Goal: Task Accomplishment & Management: Complete application form

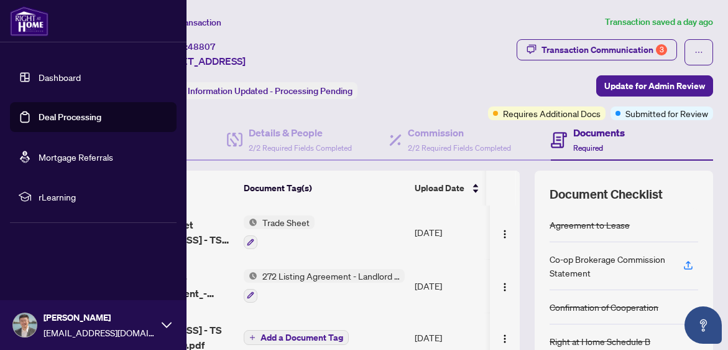
click at [51, 77] on link "Dashboard" at bounding box center [60, 77] width 42 height 11
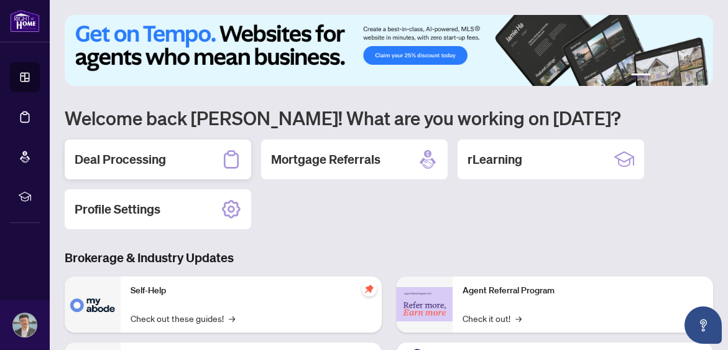
click at [131, 159] on h2 "Deal Processing" at bounding box center [120, 159] width 91 height 17
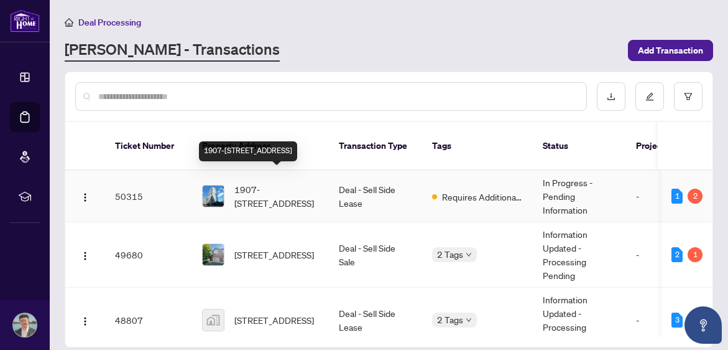
click at [302, 182] on span "1907-[STREET_ADDRESS]" at bounding box center [277, 195] width 85 height 27
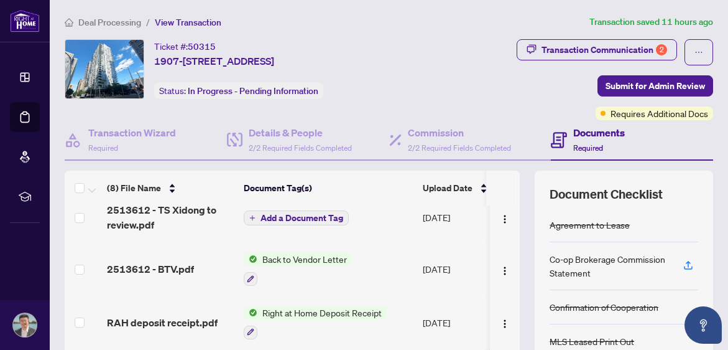
scroll to position [7, 0]
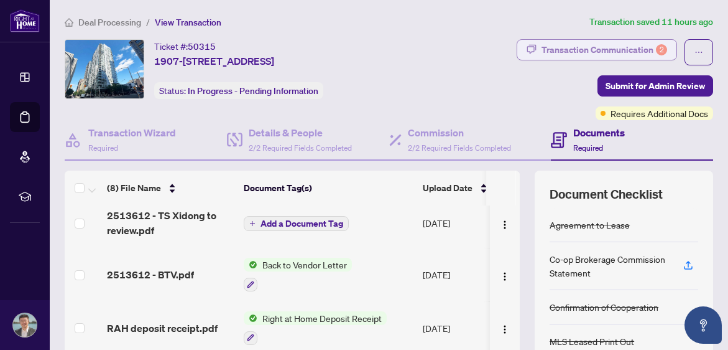
click at [605, 45] on div "Transaction Communication 2" at bounding box center [605, 50] width 126 height 20
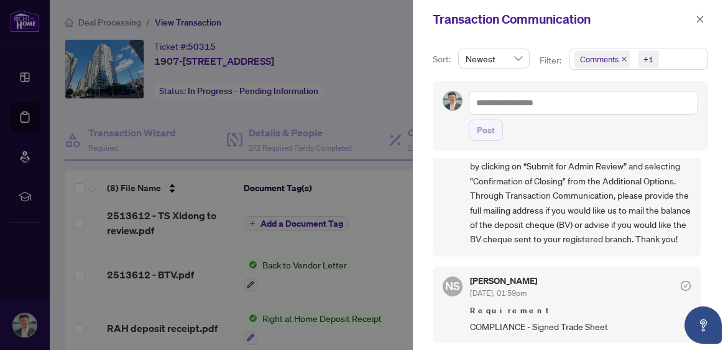
scroll to position [265, 0]
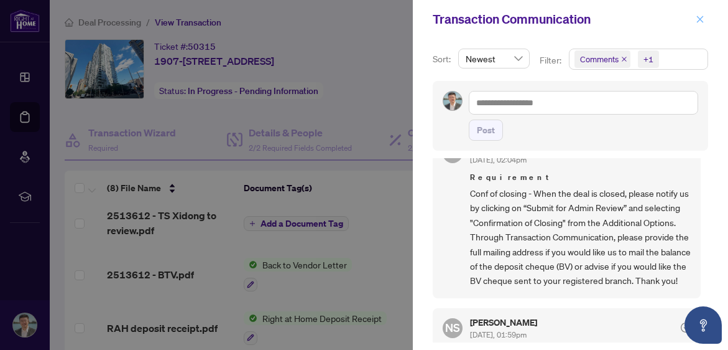
click at [700, 17] on icon "close" at bounding box center [700, 19] width 9 height 9
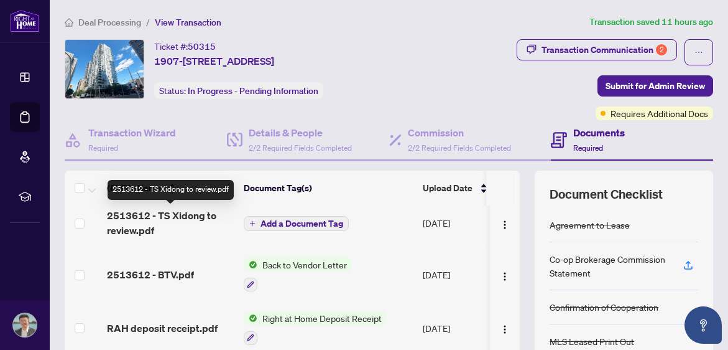
click at [170, 216] on span "2513612 - TS Xidong to review.pdf" at bounding box center [170, 223] width 127 height 30
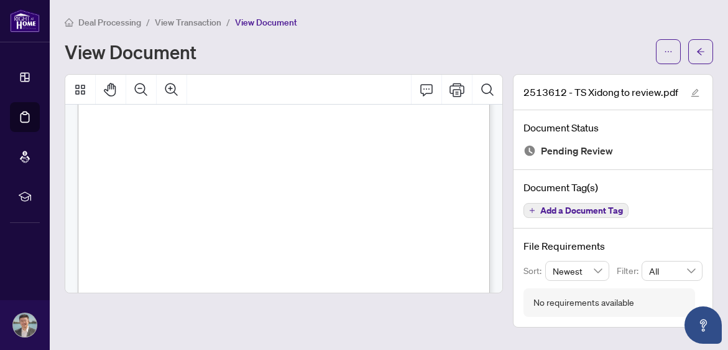
scroll to position [111, 0]
click at [665, 52] on icon "ellipsis" at bounding box center [668, 51] width 9 height 9
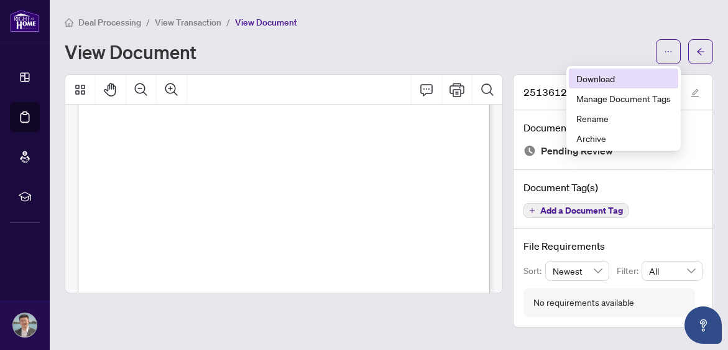
click at [601, 79] on span "Download" at bounding box center [624, 79] width 95 height 14
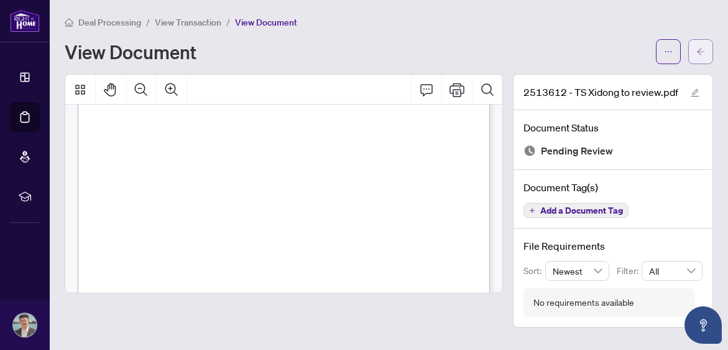
click at [695, 51] on button "button" at bounding box center [701, 51] width 25 height 25
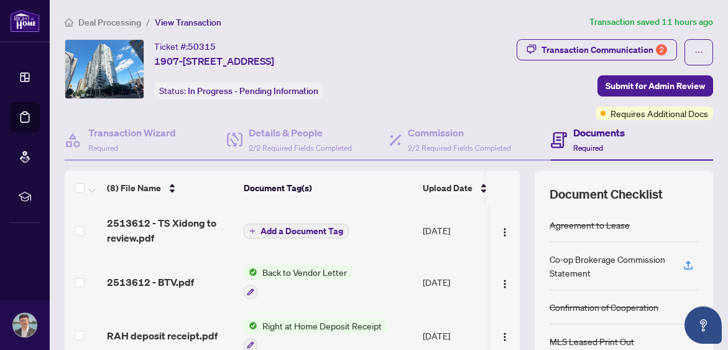
click at [418, 65] on div "Ticket #: 50315 [STREET_ADDRESS] Status: In Progress - Pending Information" at bounding box center [241, 69] width 353 height 60
click at [418, 77] on div "Ticket #: 50315 [STREET_ADDRESS] Status: In Progress - Pending Information" at bounding box center [241, 69] width 353 height 60
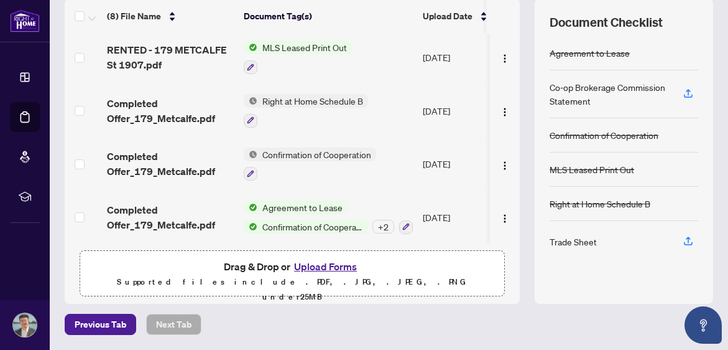
scroll to position [171, 0]
click at [320, 269] on button "Upload Forms" at bounding box center [326, 267] width 70 height 16
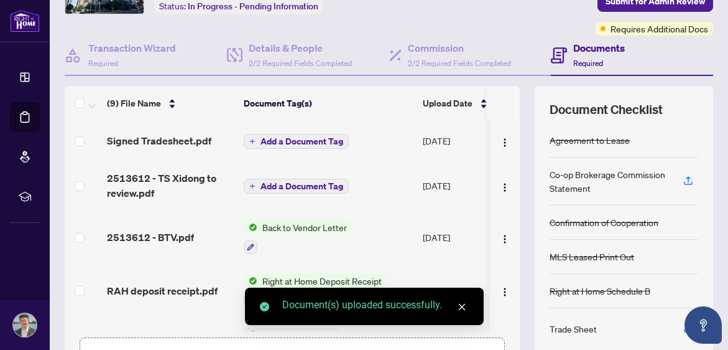
scroll to position [49, 0]
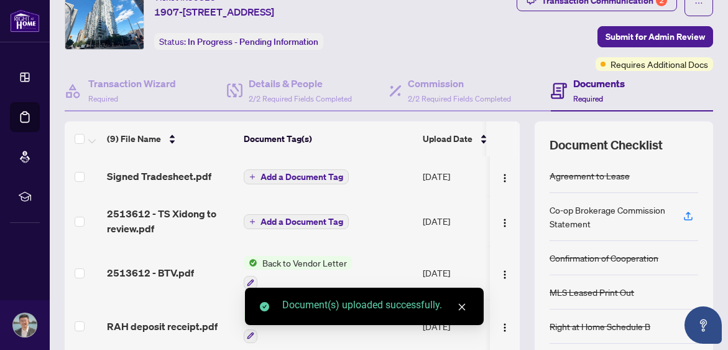
click at [462, 308] on icon "close" at bounding box center [462, 306] width 9 height 9
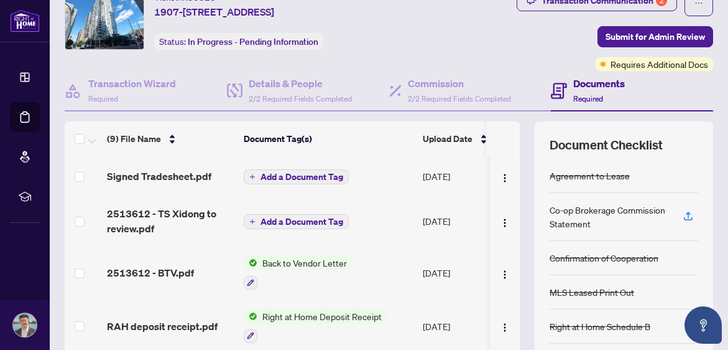
click at [292, 178] on span "Add a Document Tag" at bounding box center [302, 176] width 83 height 9
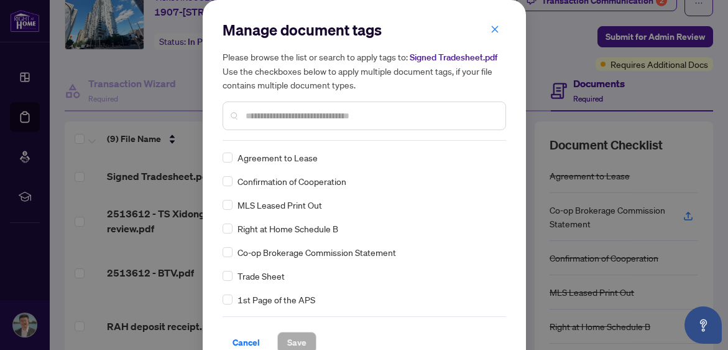
click at [313, 118] on input "text" at bounding box center [371, 116] width 250 height 14
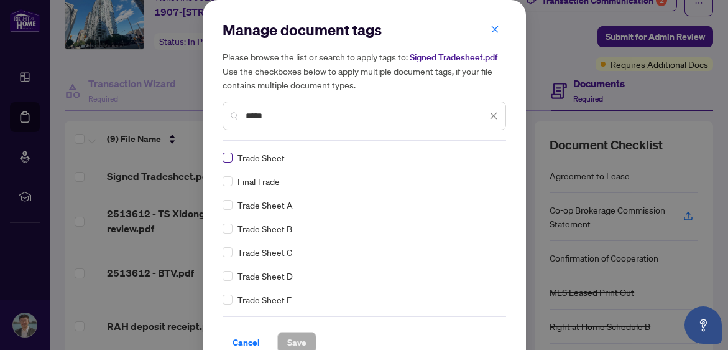
type input "*****"
click at [226, 159] on span at bounding box center [228, 157] width 10 height 10
click at [293, 342] on span "Save" at bounding box center [296, 342] width 19 height 20
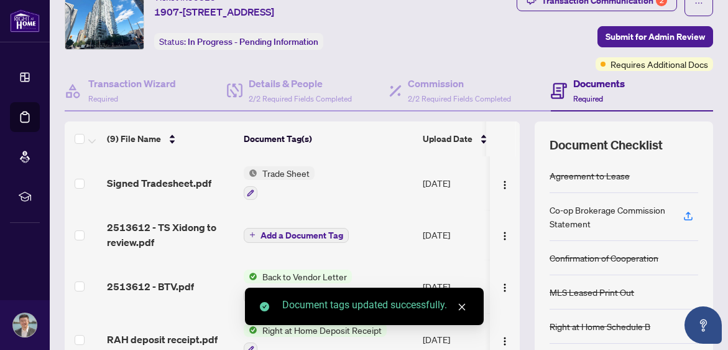
scroll to position [19, 0]
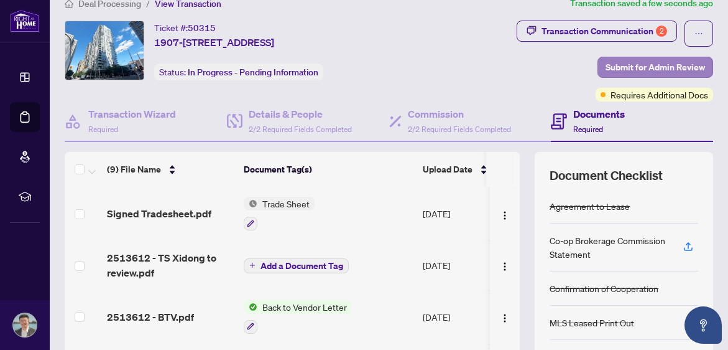
click at [631, 69] on span "Submit for Admin Review" at bounding box center [656, 67] width 100 height 20
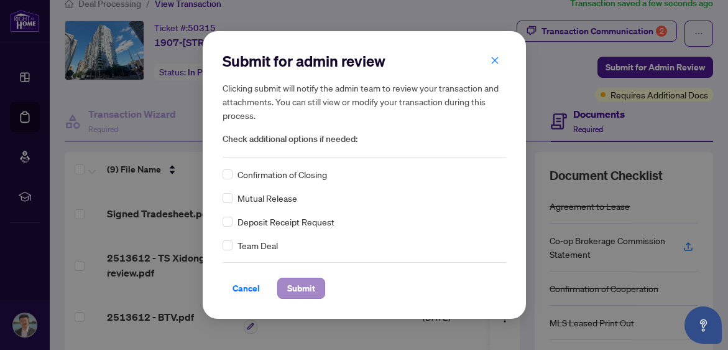
click at [299, 288] on span "Submit" at bounding box center [301, 288] width 28 height 20
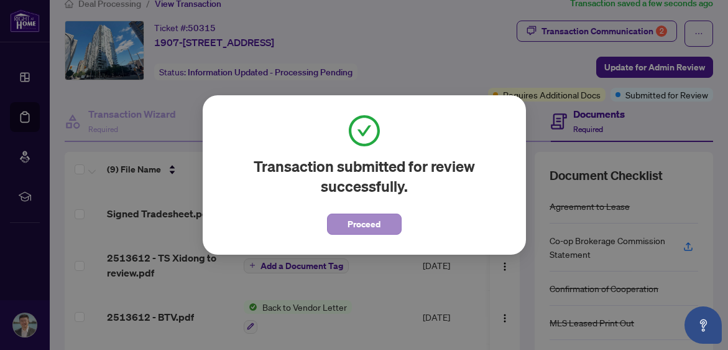
click at [348, 224] on span "Proceed" at bounding box center [364, 224] width 33 height 20
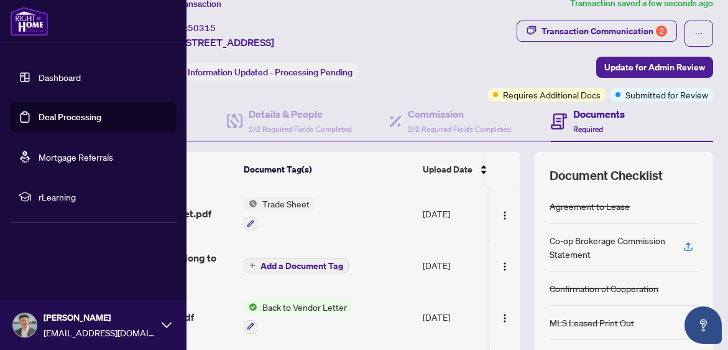
click at [42, 75] on link "Dashboard" at bounding box center [60, 77] width 42 height 11
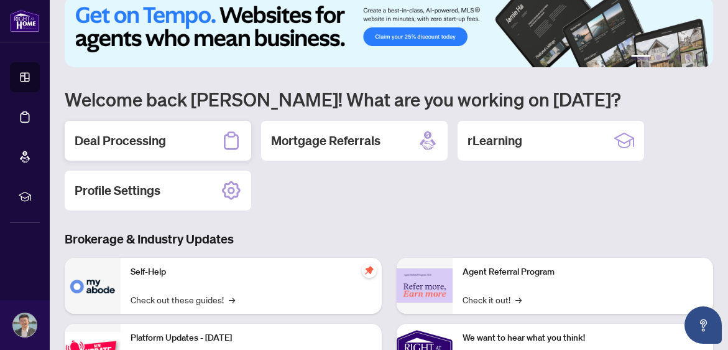
click at [150, 140] on h2 "Deal Processing" at bounding box center [120, 140] width 91 height 17
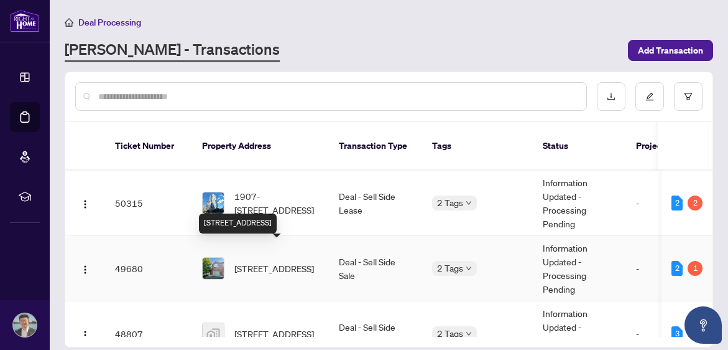
click at [290, 261] on span "[STREET_ADDRESS]" at bounding box center [275, 268] width 80 height 14
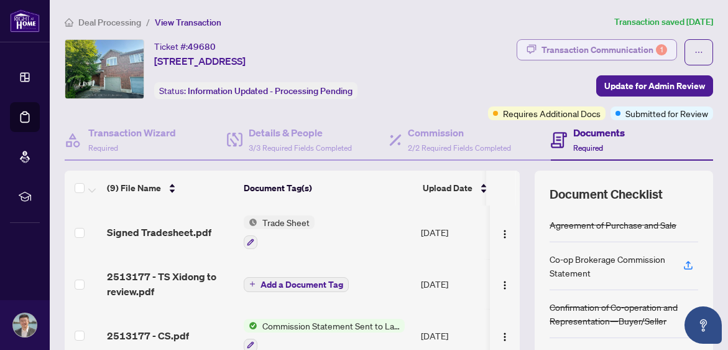
click at [603, 40] on div "Transaction Communication 1" at bounding box center [605, 50] width 126 height 20
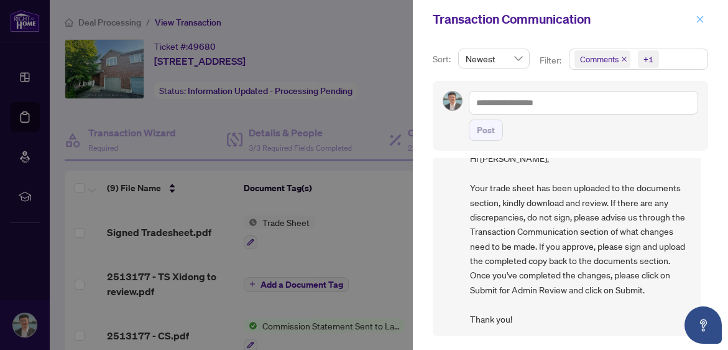
click at [697, 19] on icon "close" at bounding box center [700, 19] width 9 height 9
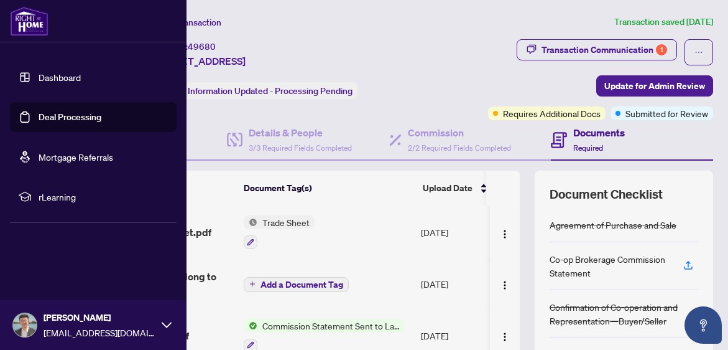
click at [36, 29] on img at bounding box center [29, 21] width 39 height 30
